Goal: Complete application form: Complete application form

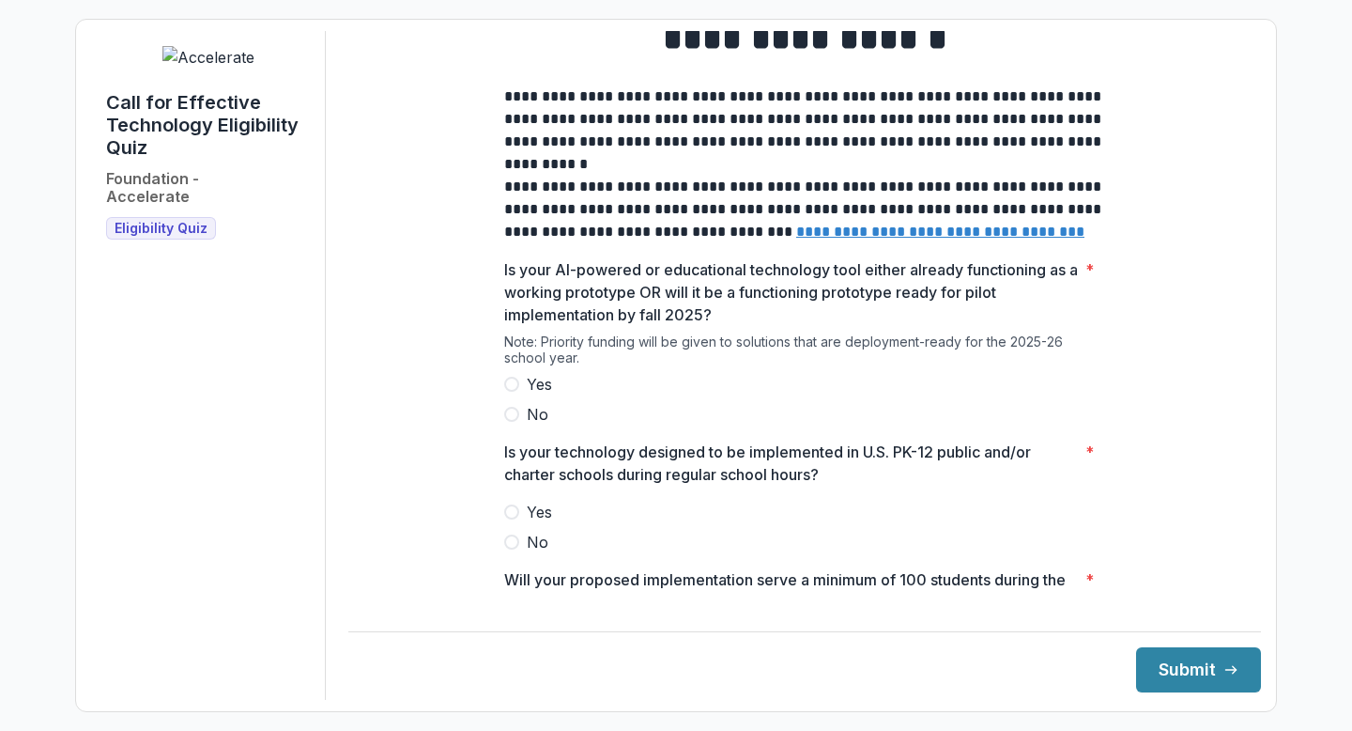
scroll to position [83, 0]
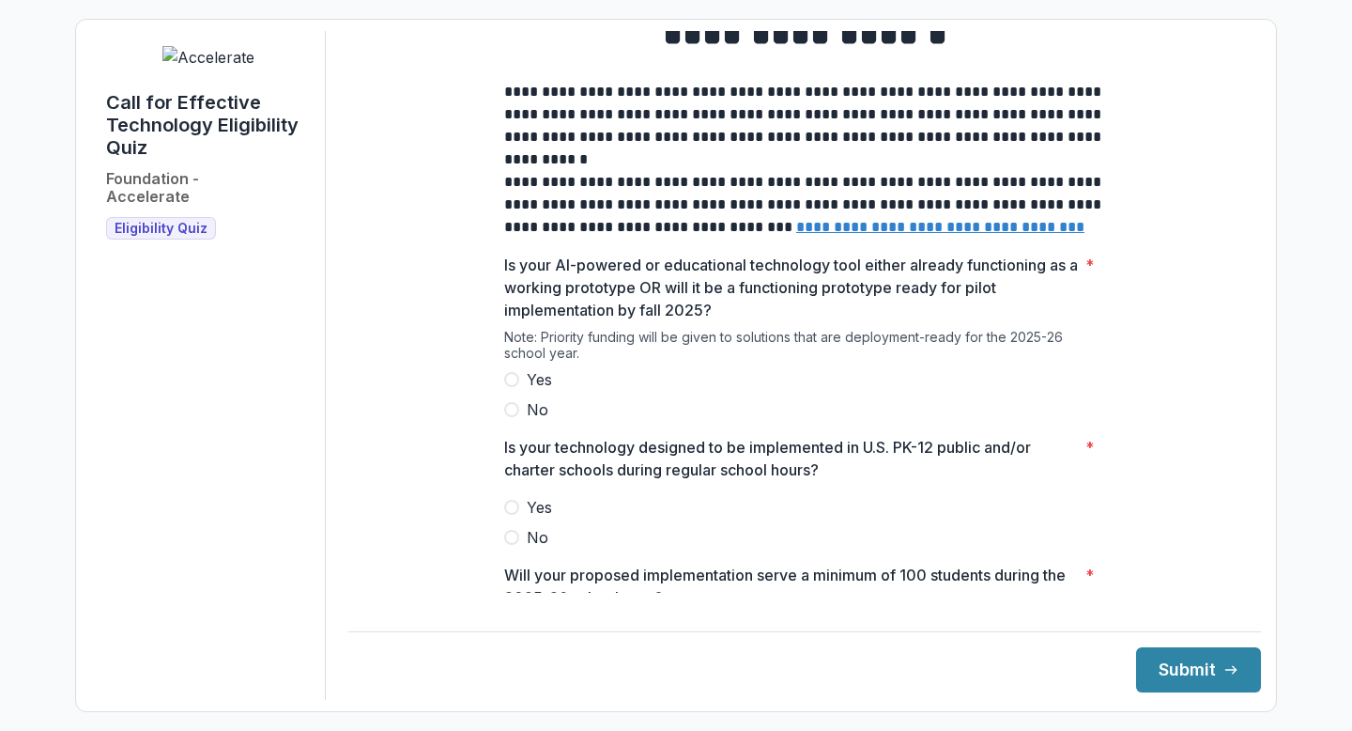
click at [514, 387] on span at bounding box center [511, 379] width 15 height 15
click at [513, 515] on span at bounding box center [511, 507] width 15 height 15
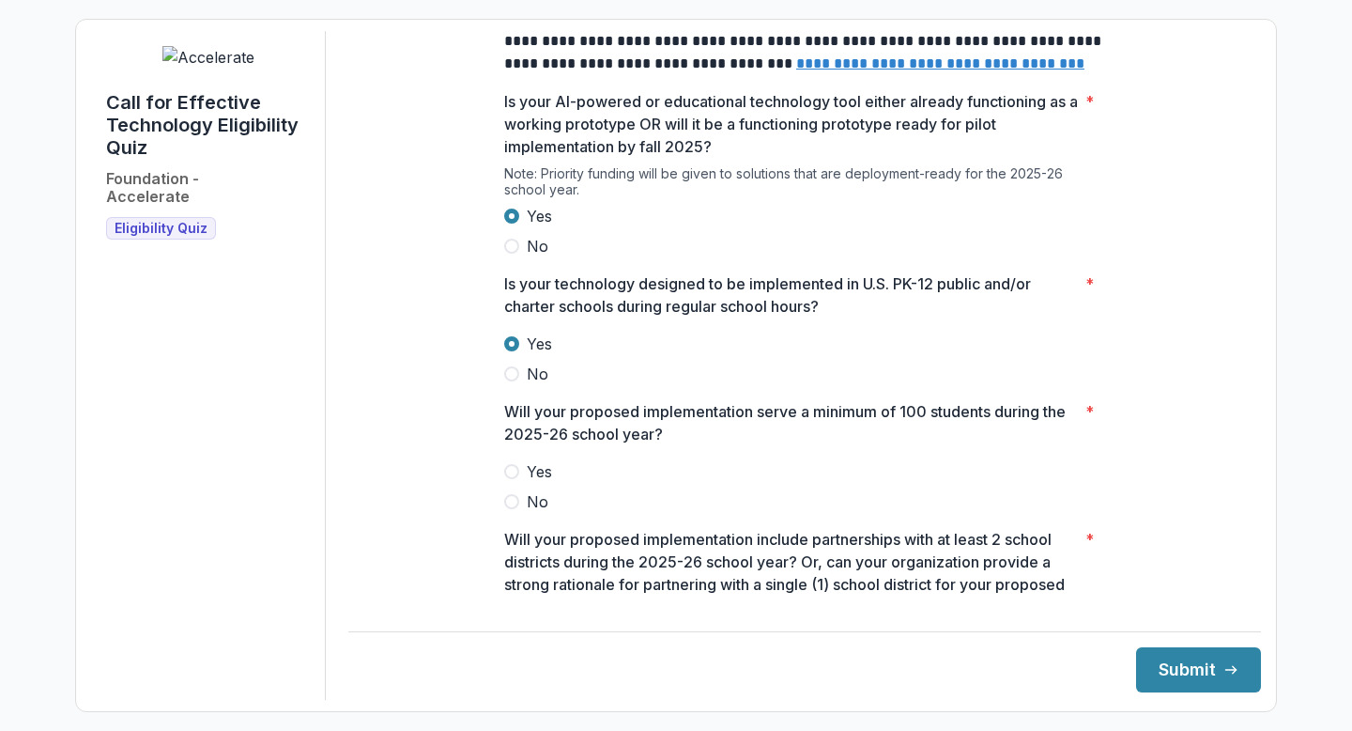
scroll to position [285, 0]
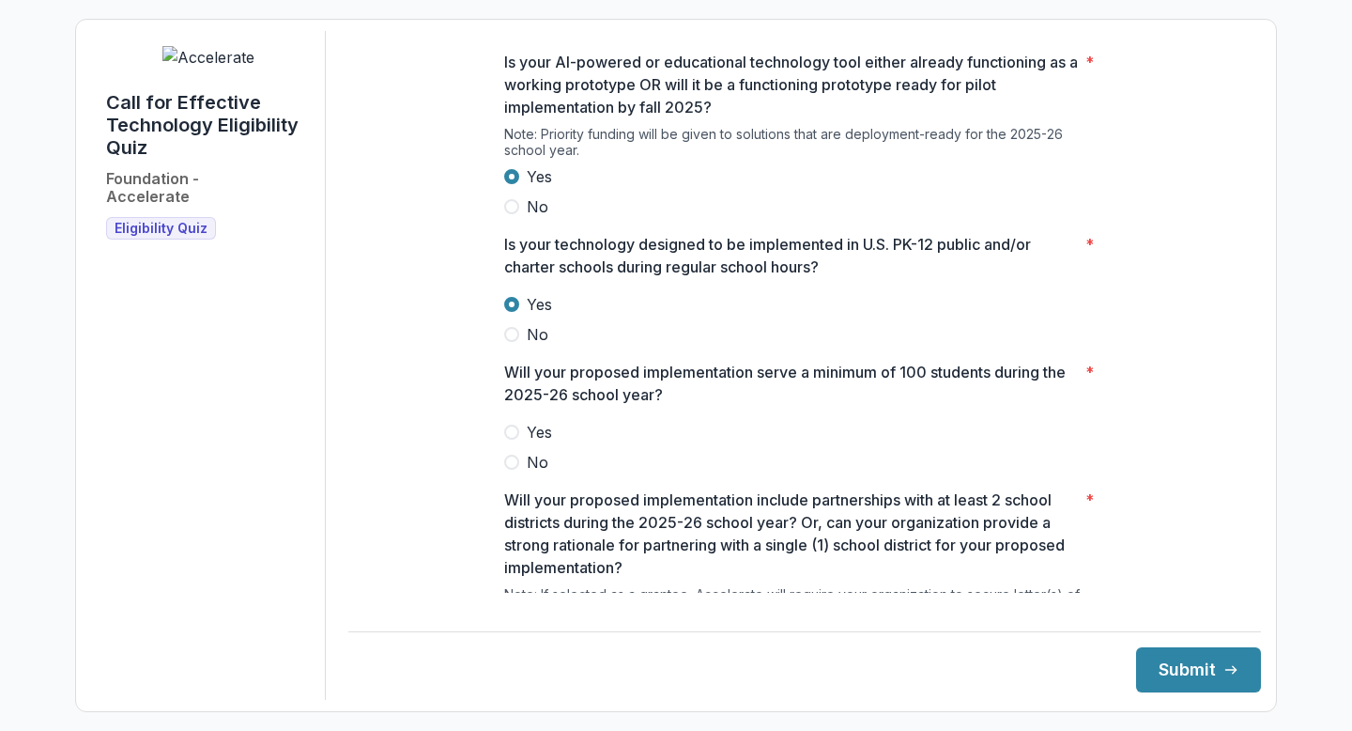
click at [513, 439] on span at bounding box center [511, 431] width 15 height 15
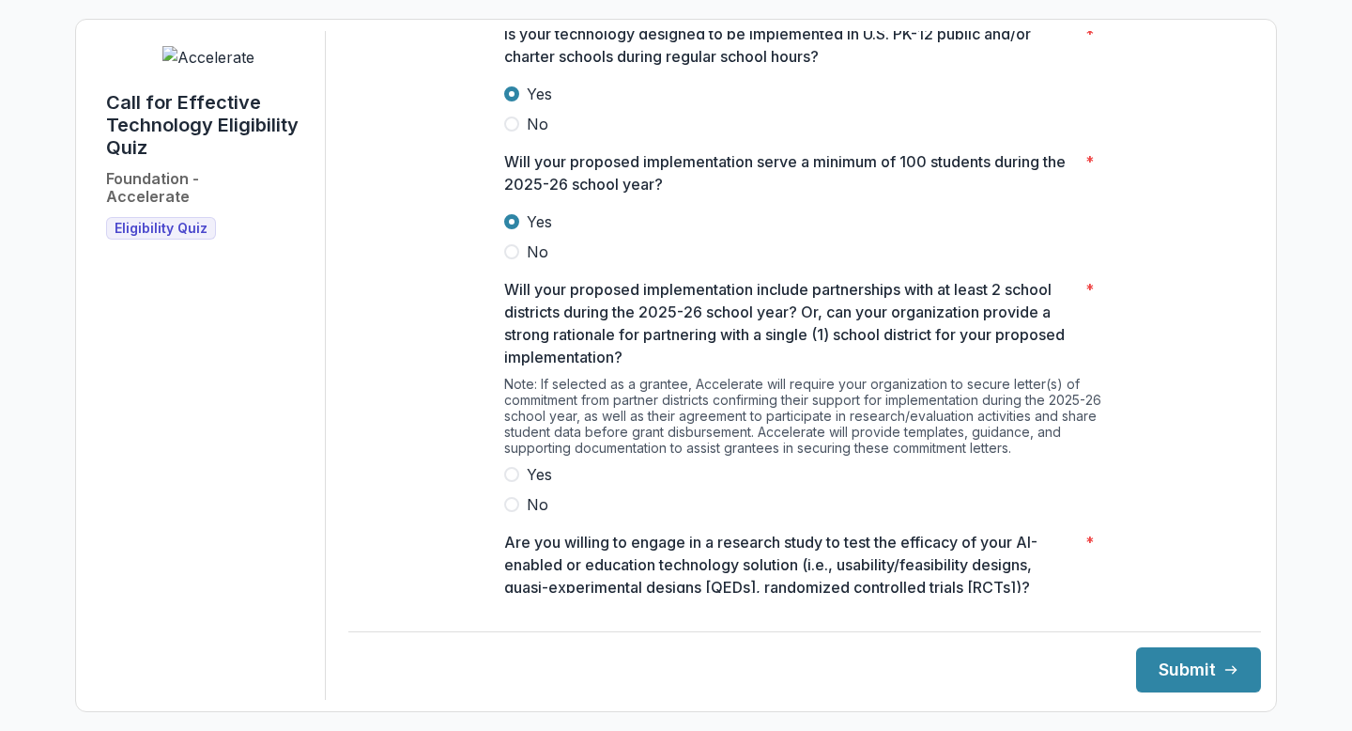
scroll to position [552, 0]
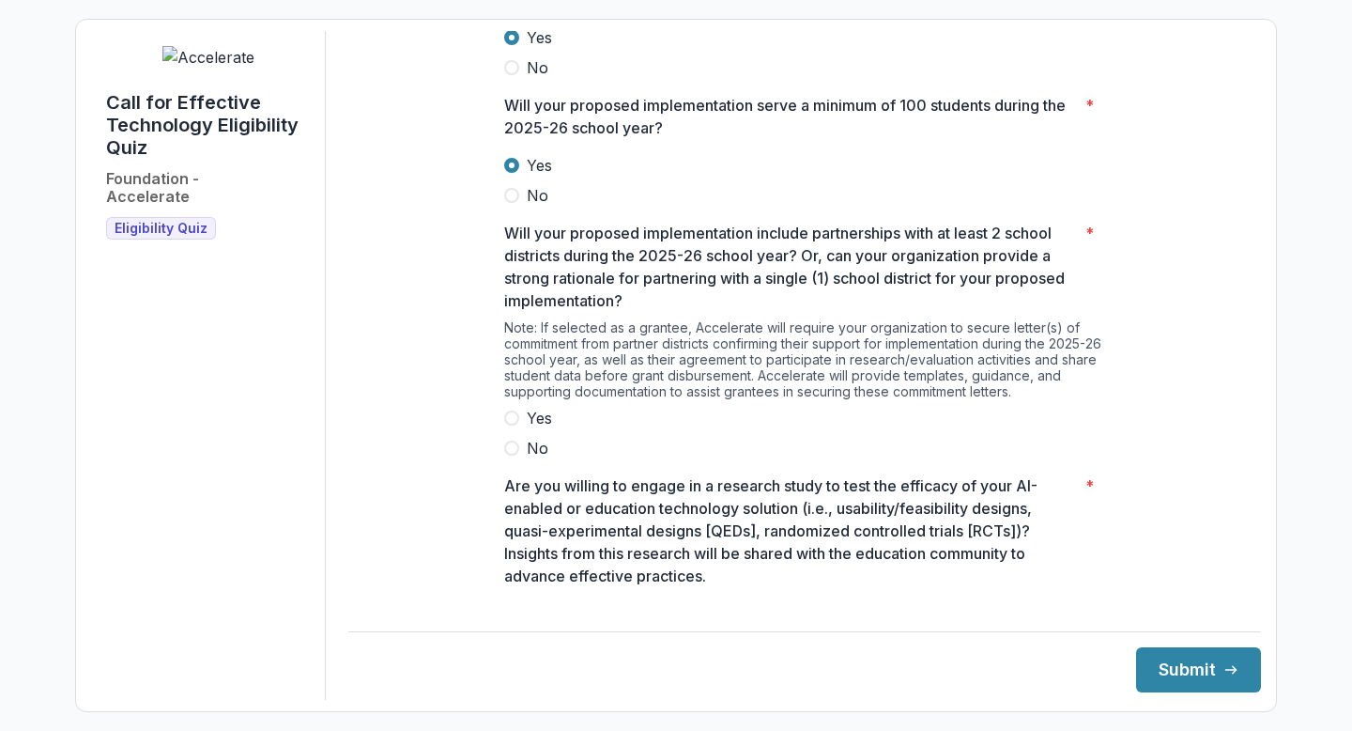
click at [509, 425] on span at bounding box center [511, 417] width 15 height 15
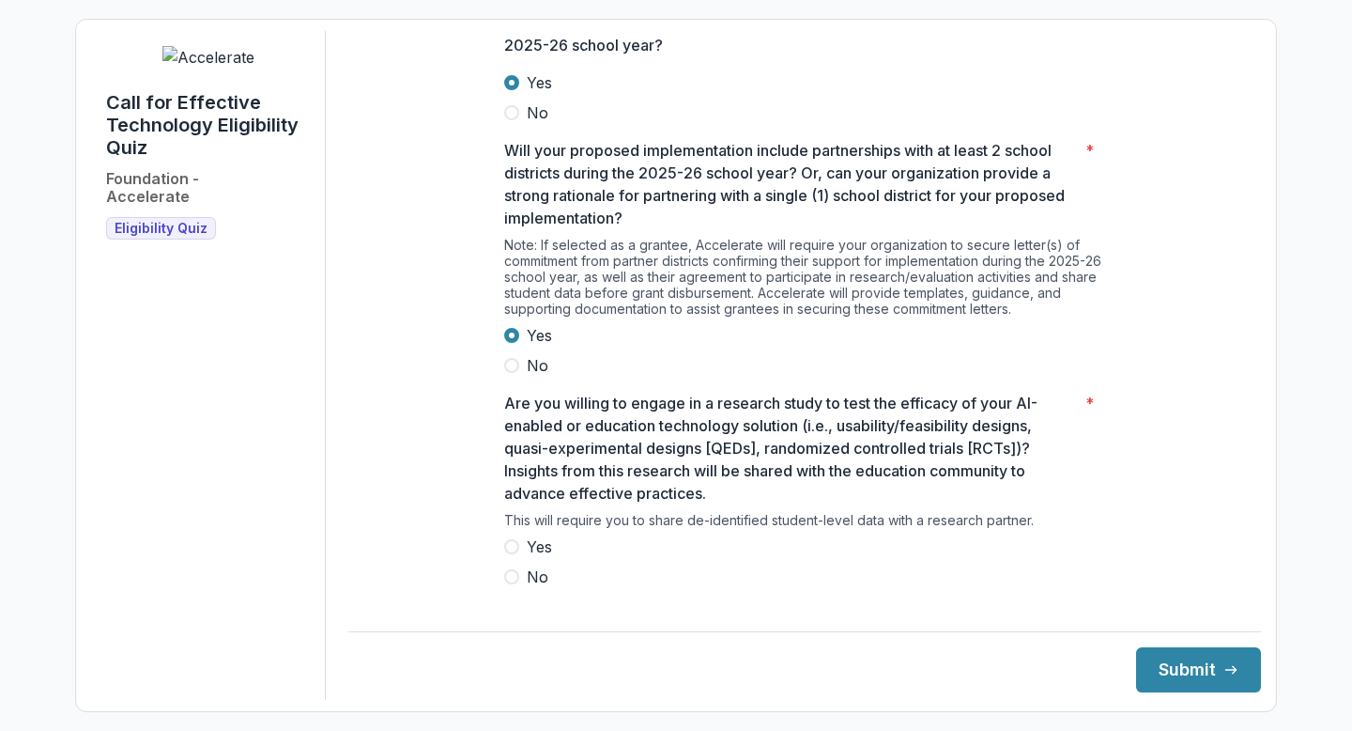
scroll to position [660, 0]
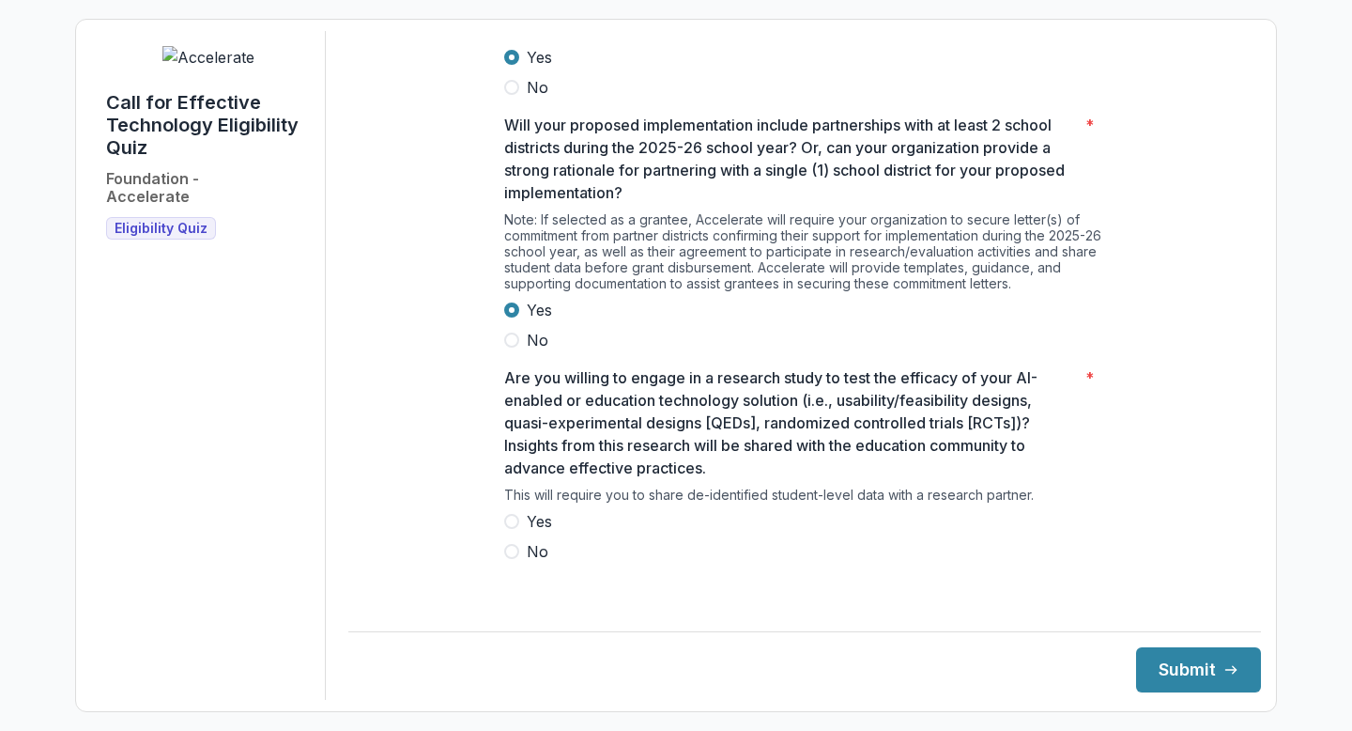
click at [513, 528] on label "Yes" at bounding box center [804, 521] width 601 height 23
click at [1164, 686] on button "Submit" at bounding box center [1198, 669] width 125 height 45
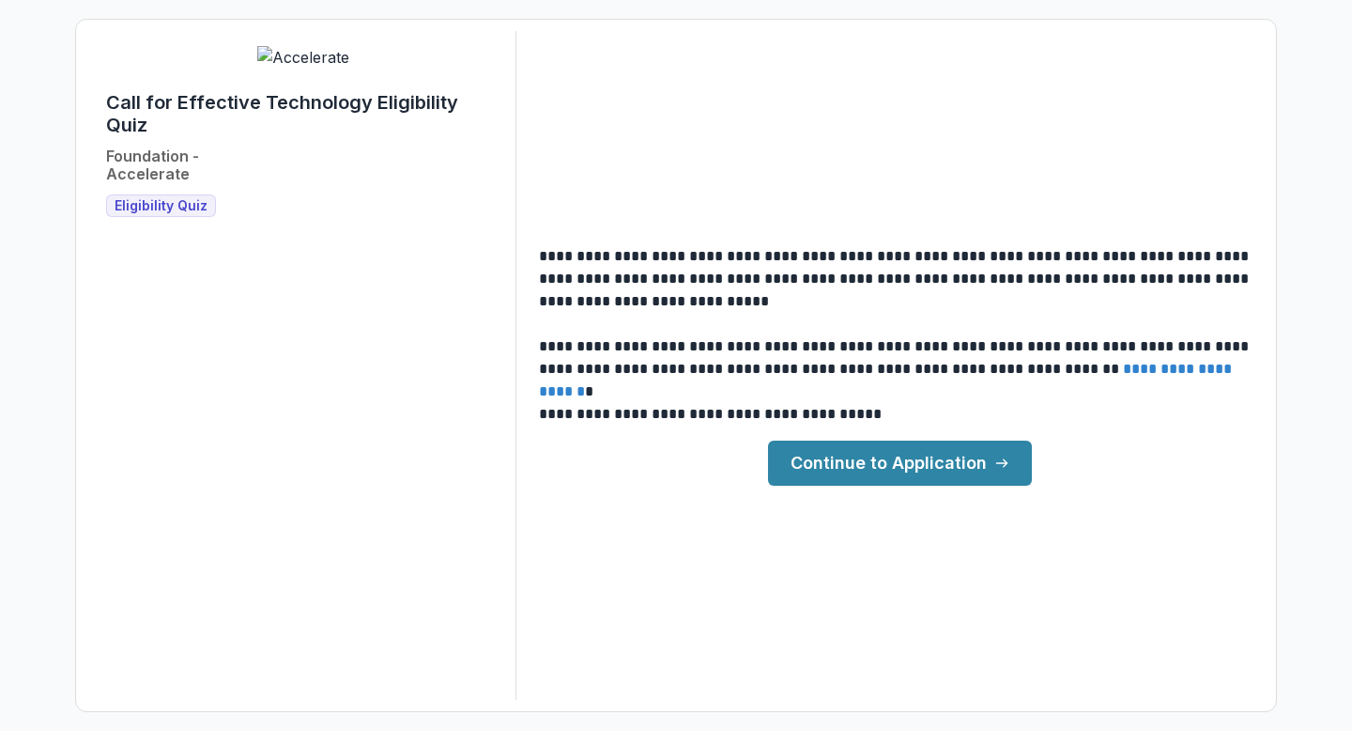
click at [882, 469] on link "Continue to Application" at bounding box center [900, 462] width 264 height 45
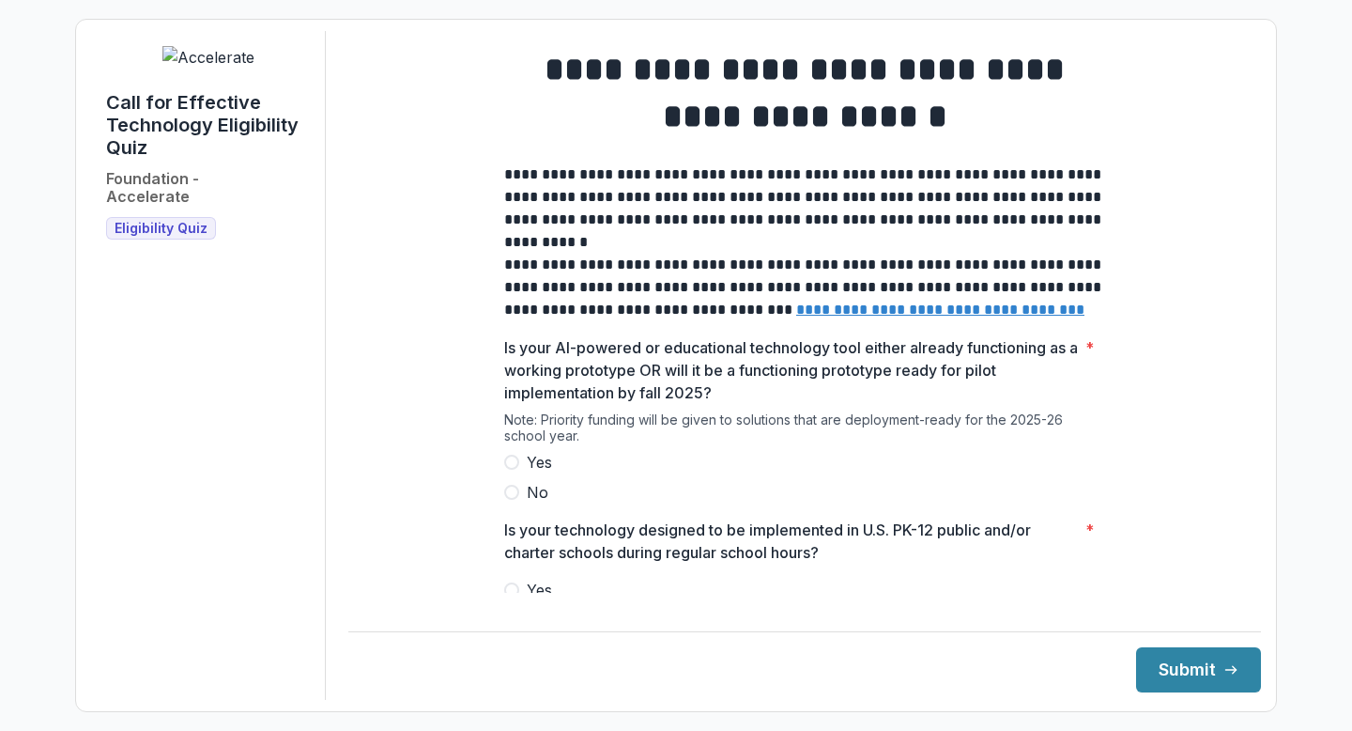
click at [515, 470] on span at bounding box center [511, 461] width 15 height 15
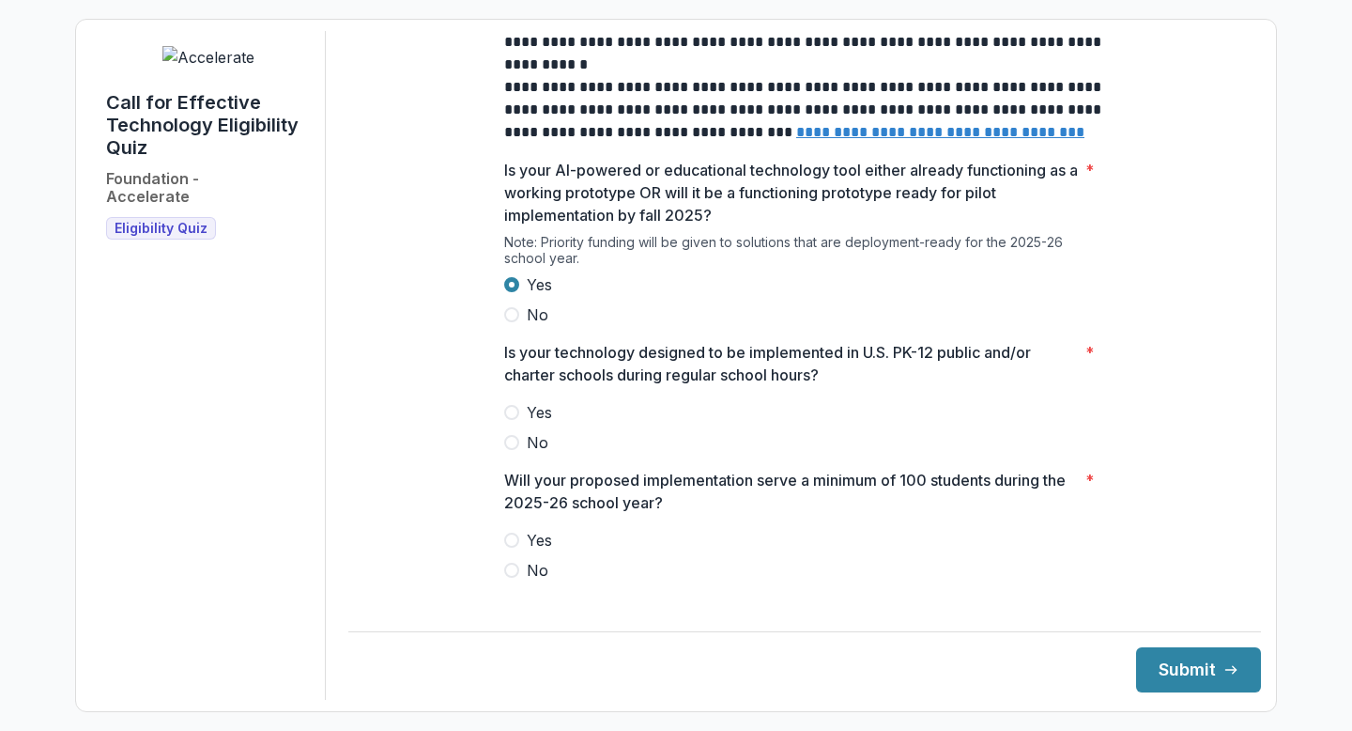
click at [512, 420] on span at bounding box center [511, 412] width 15 height 15
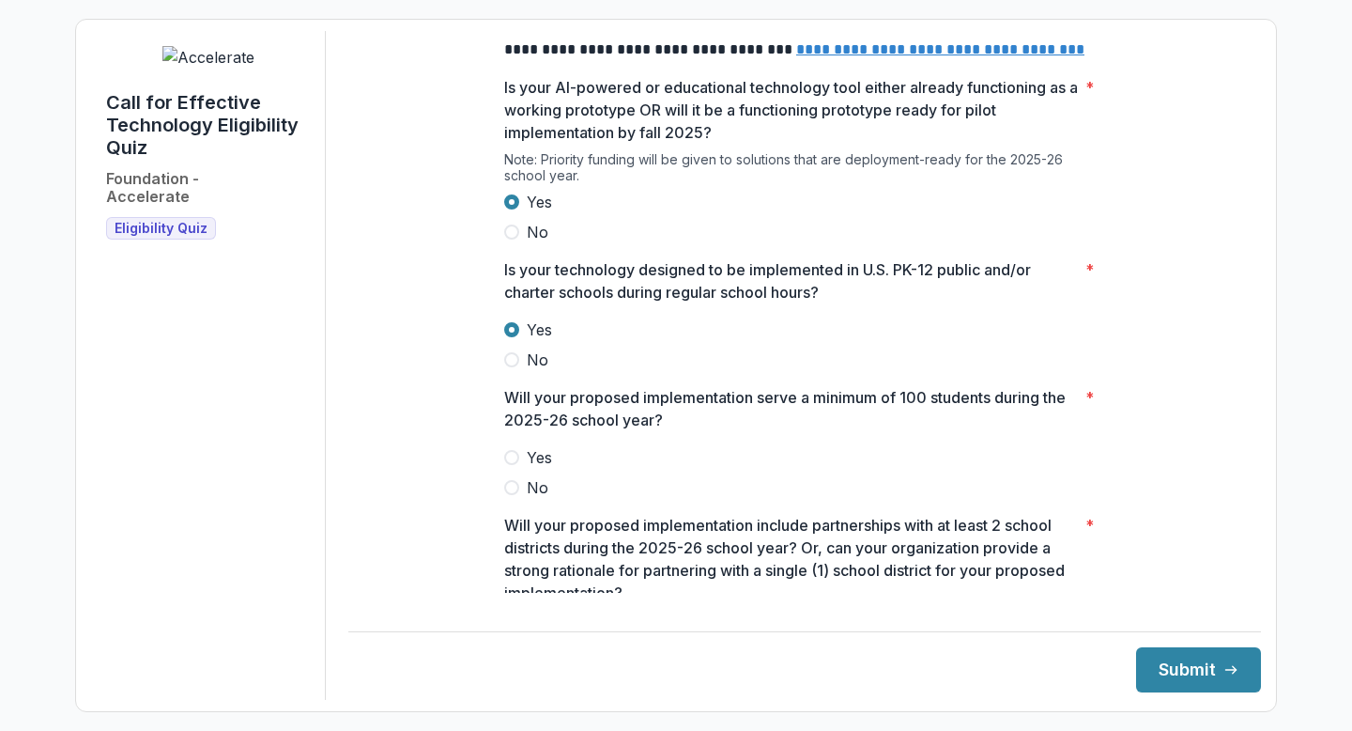
scroll to position [301, 0]
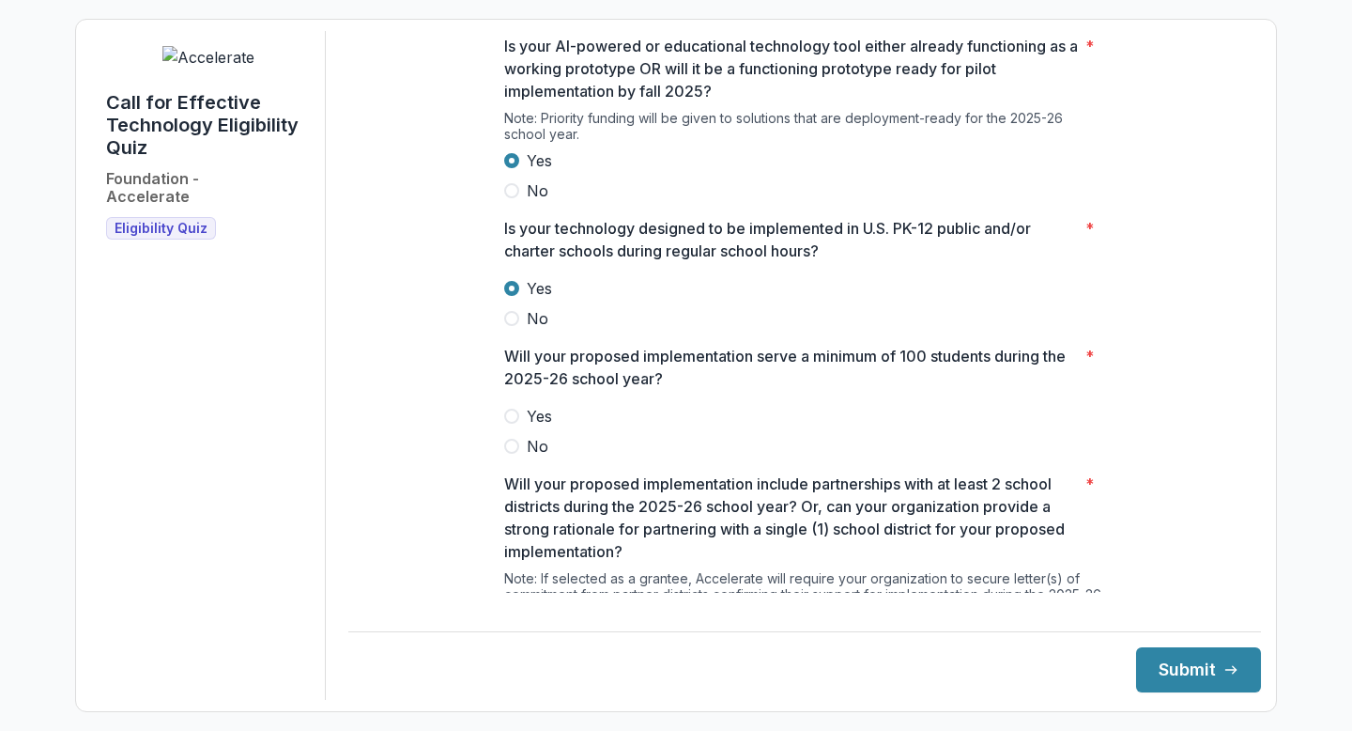
click at [512, 423] on span at bounding box center [511, 415] width 15 height 15
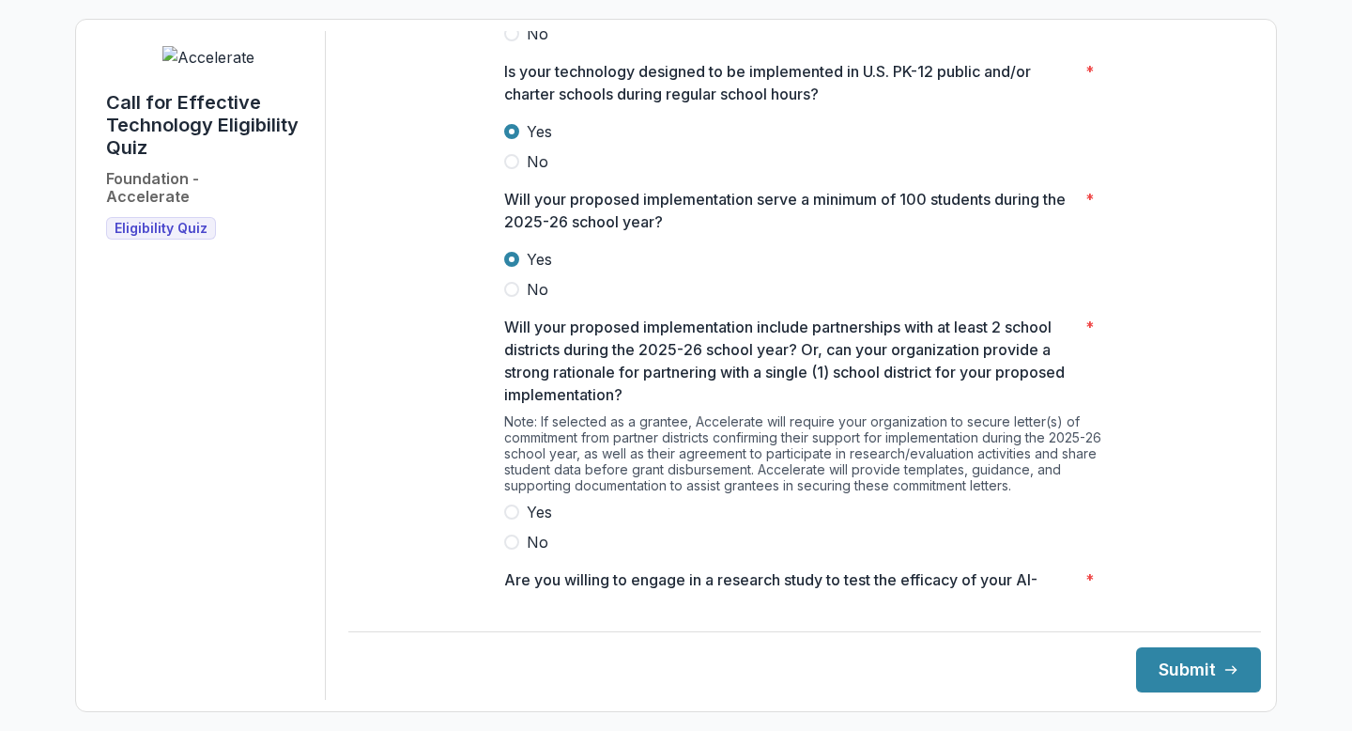
scroll to position [588, 0]
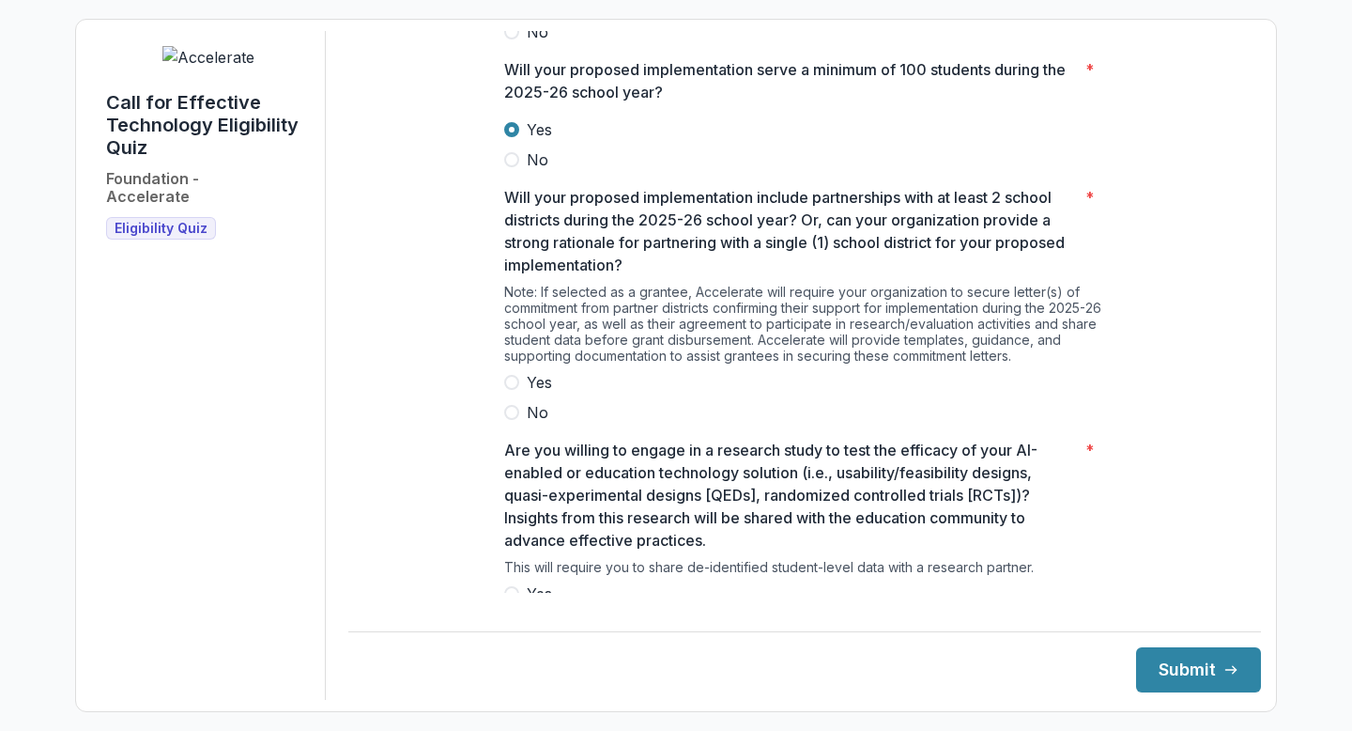
click at [505, 390] on span at bounding box center [511, 382] width 15 height 15
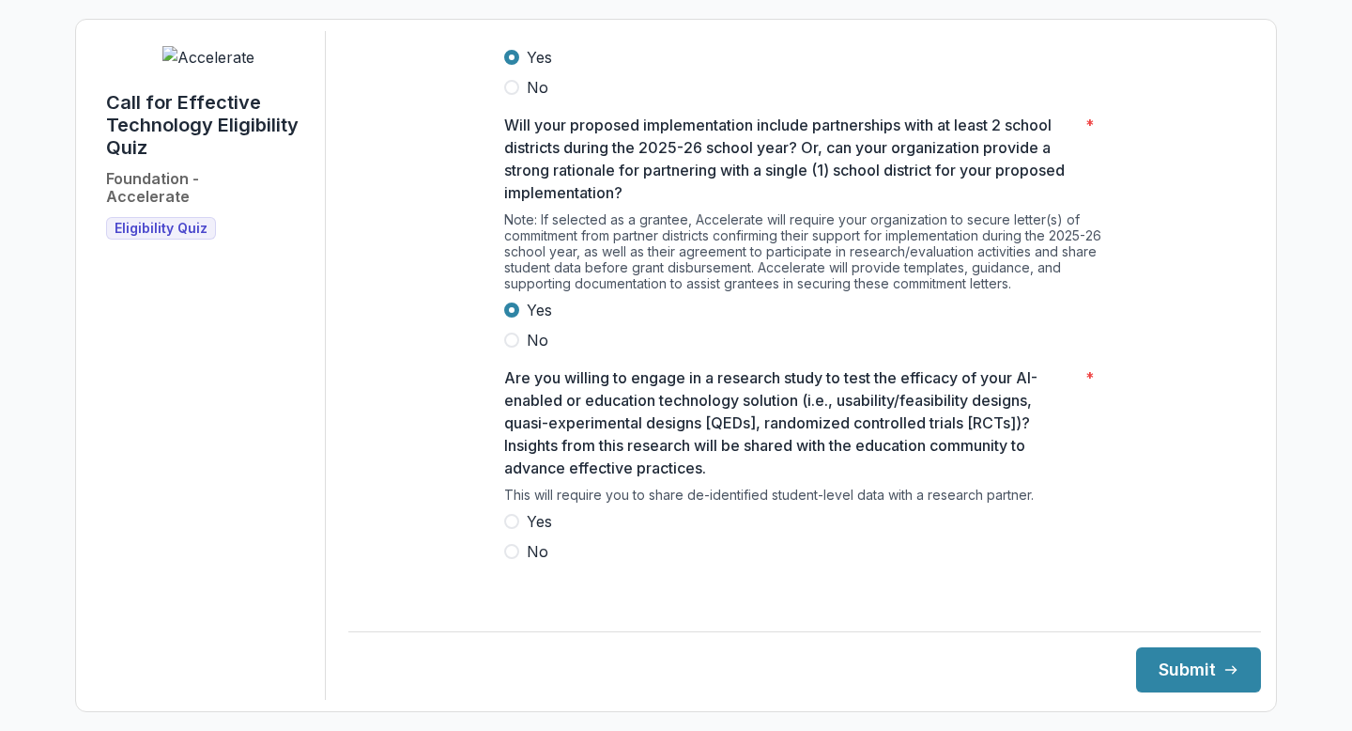
click at [514, 529] on span at bounding box center [511, 521] width 15 height 15
click at [1144, 661] on button "Submit" at bounding box center [1198, 669] width 125 height 45
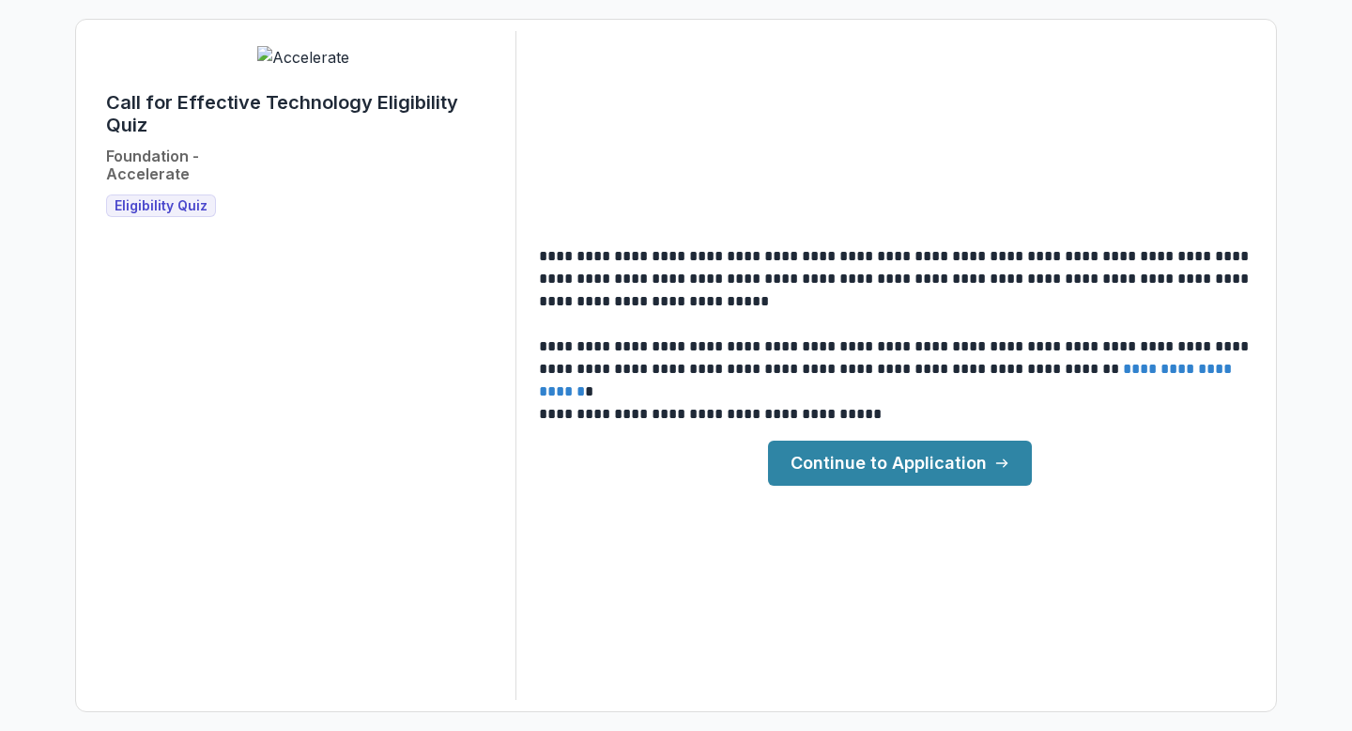
click at [856, 476] on link "Continue to Application" at bounding box center [900, 462] width 264 height 45
